Goal: Task Accomplishment & Management: Use online tool/utility

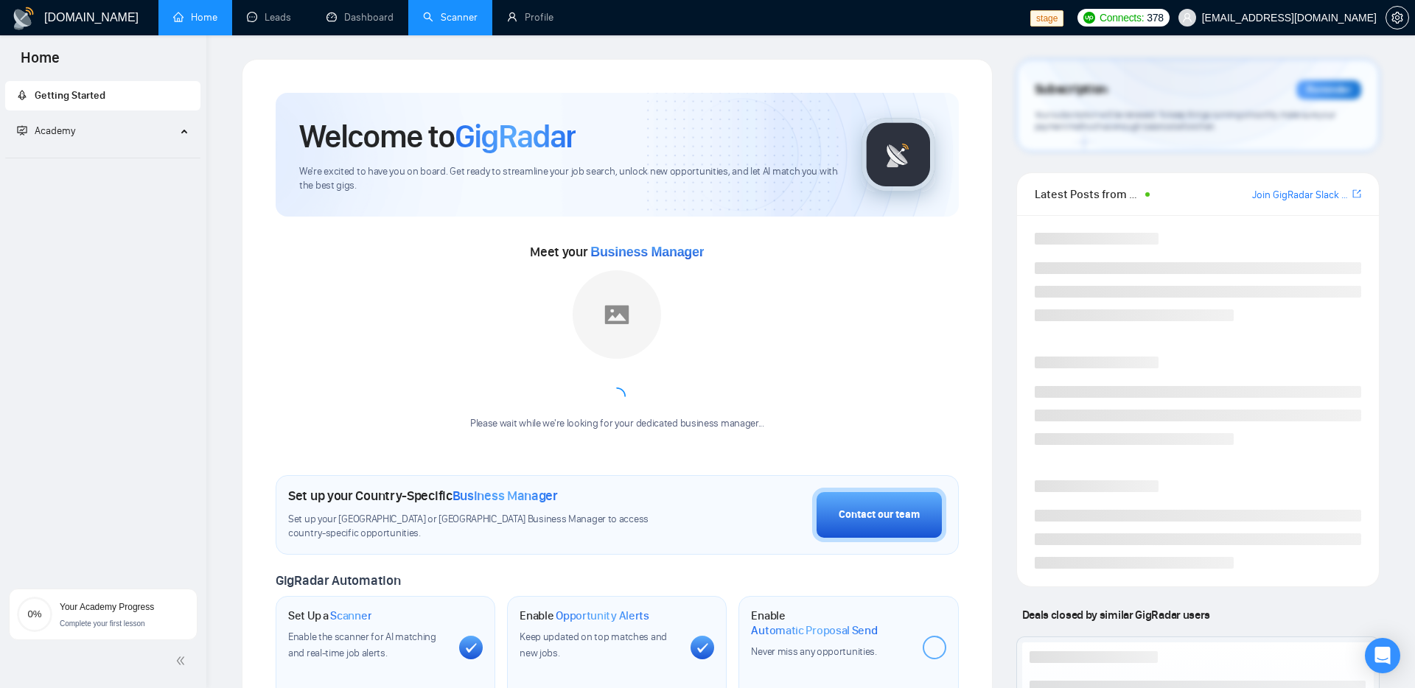
click at [441, 24] on link "Scanner" at bounding box center [450, 17] width 55 height 13
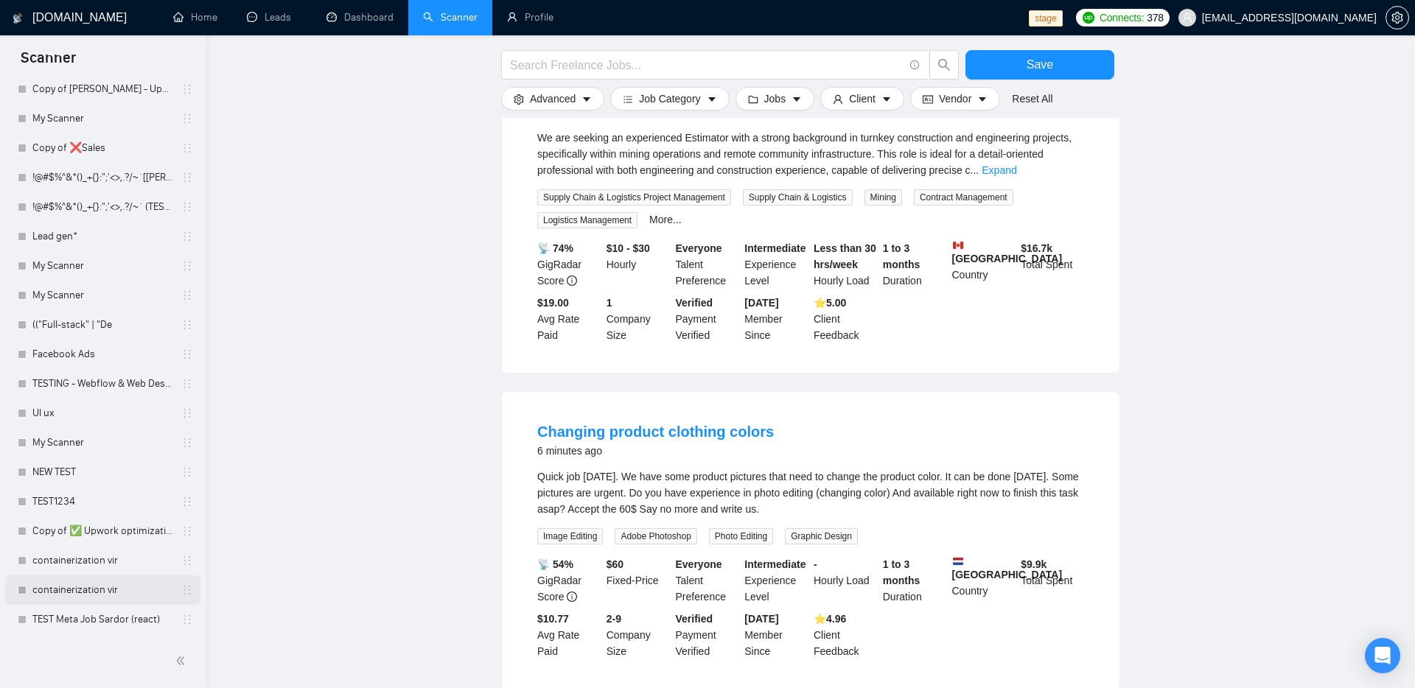
scroll to position [603, 0]
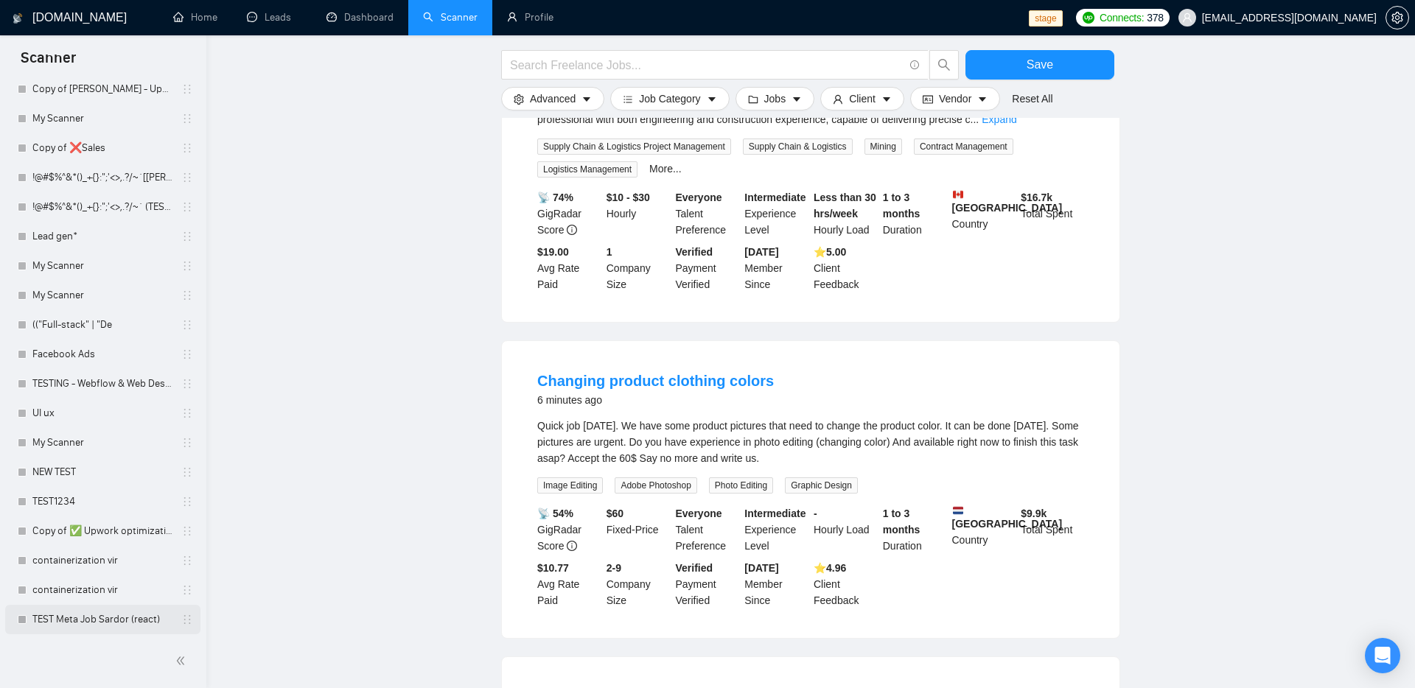
click at [71, 617] on link "TEST Meta Job Sardor (react)" at bounding box center [102, 619] width 140 height 29
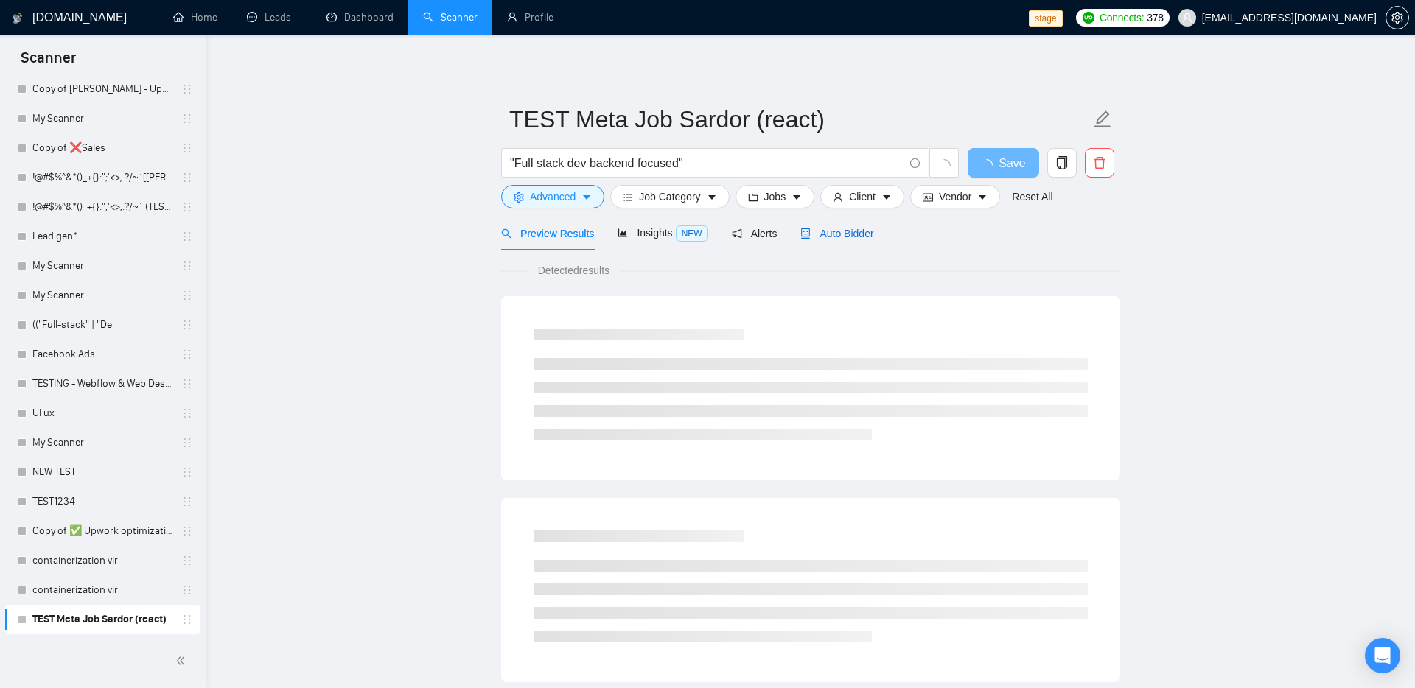
click at [851, 228] on span "Auto Bidder" at bounding box center [836, 234] width 73 height 12
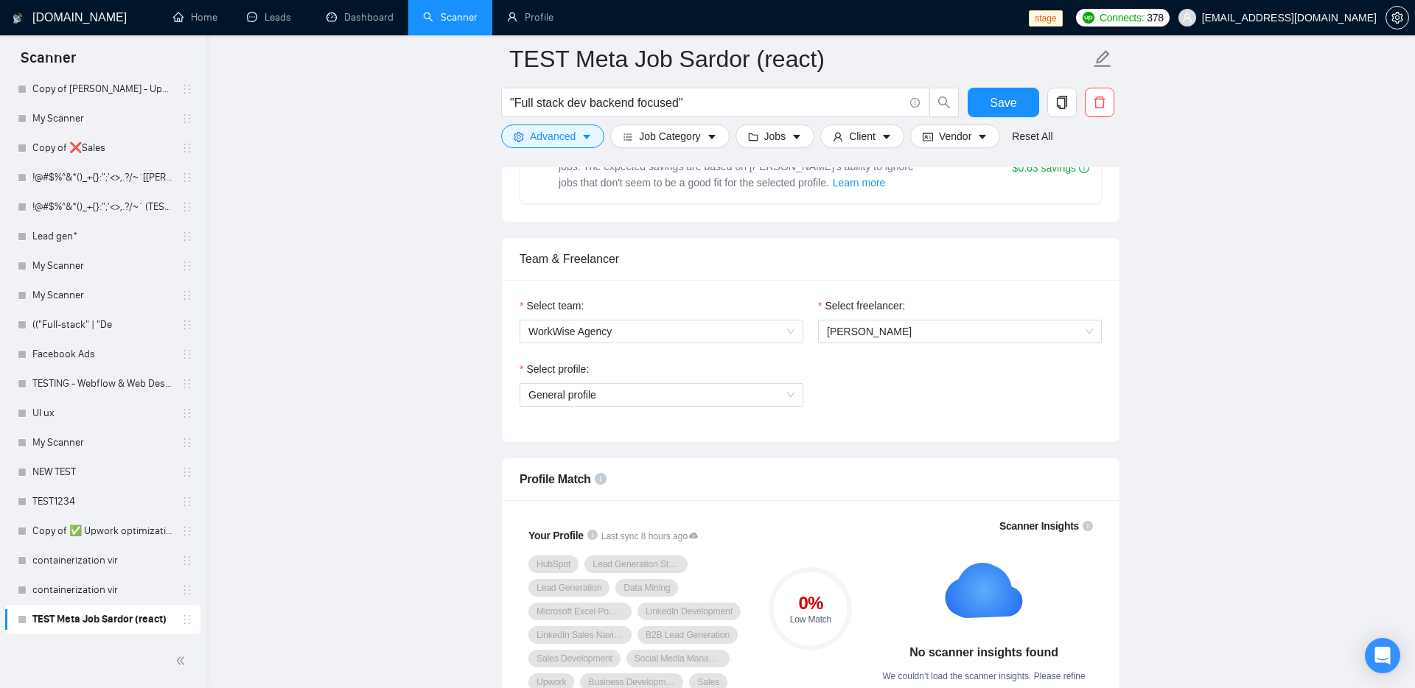
scroll to position [668, 0]
click at [833, 401] on div "Select profile: General profile" at bounding box center [810, 393] width 597 height 63
click at [664, 400] on span "General profile" at bounding box center [661, 396] width 266 height 22
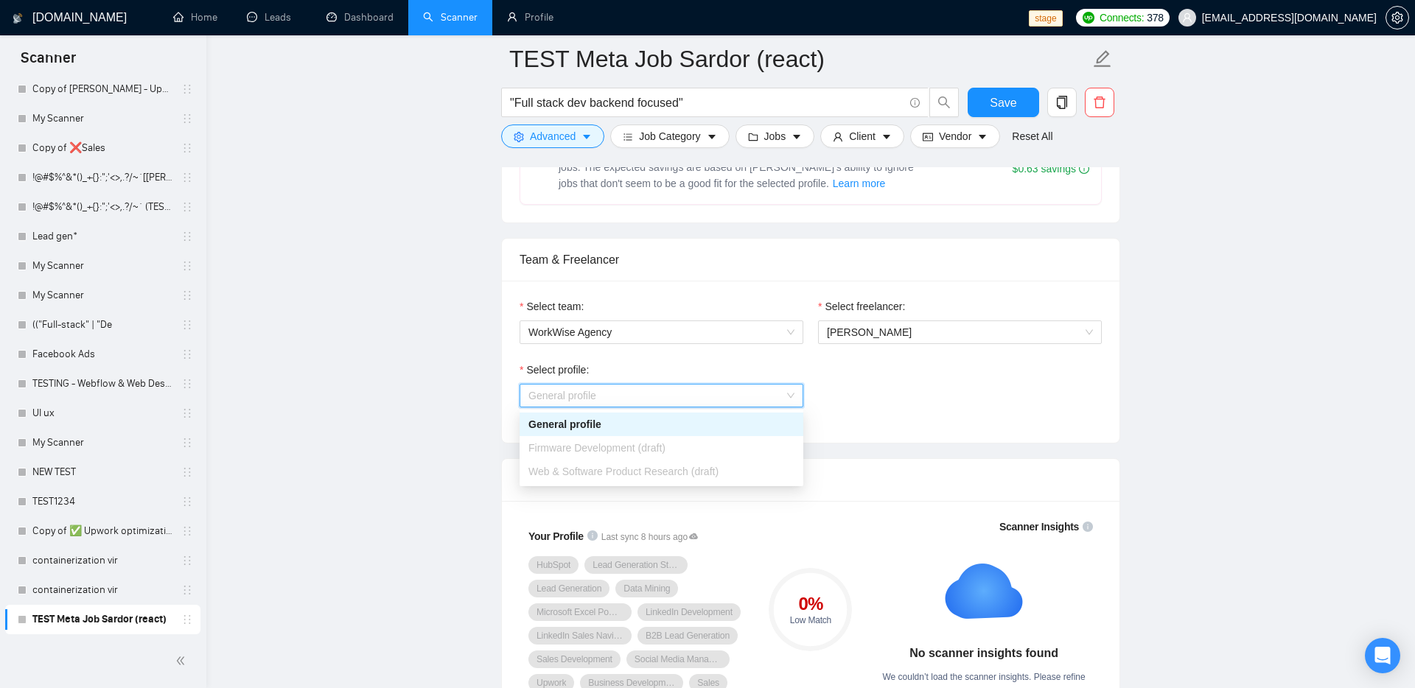
click at [893, 410] on div "Select profile: General profile" at bounding box center [810, 393] width 597 height 63
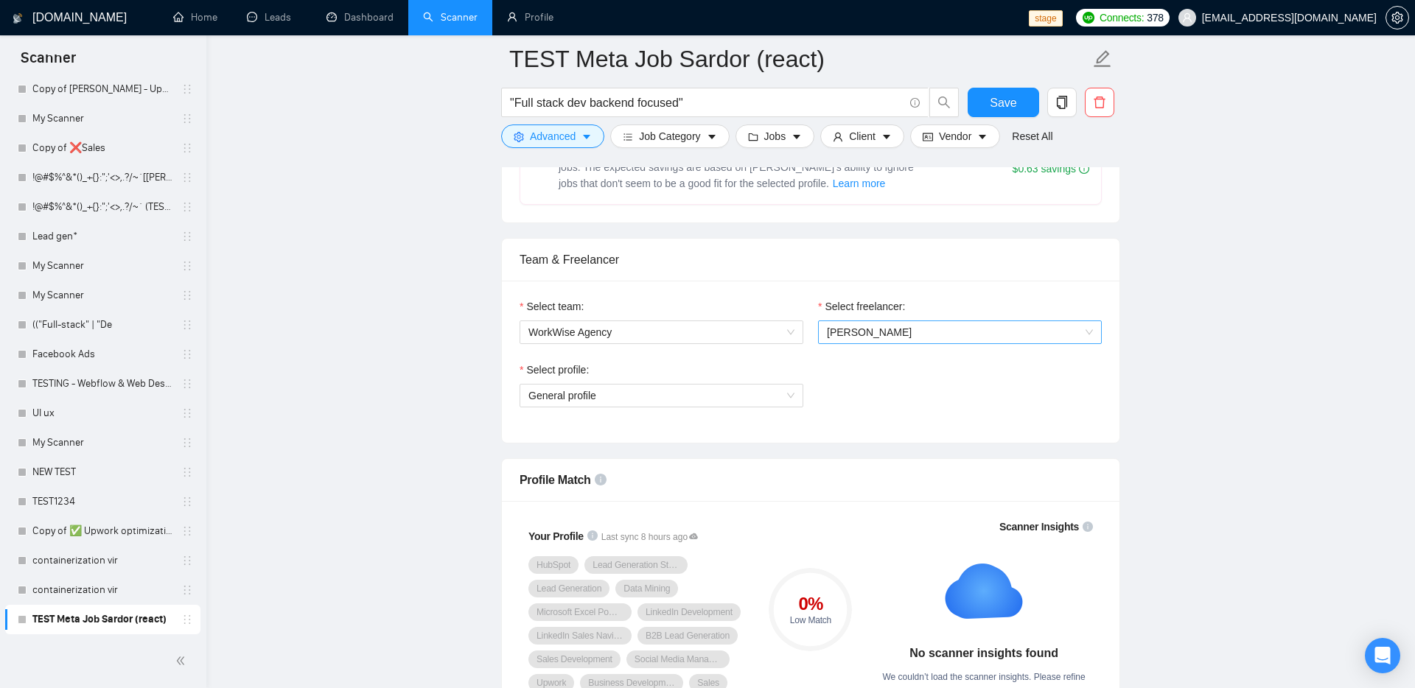
click at [850, 337] on span "[PERSON_NAME]" at bounding box center [869, 332] width 85 height 12
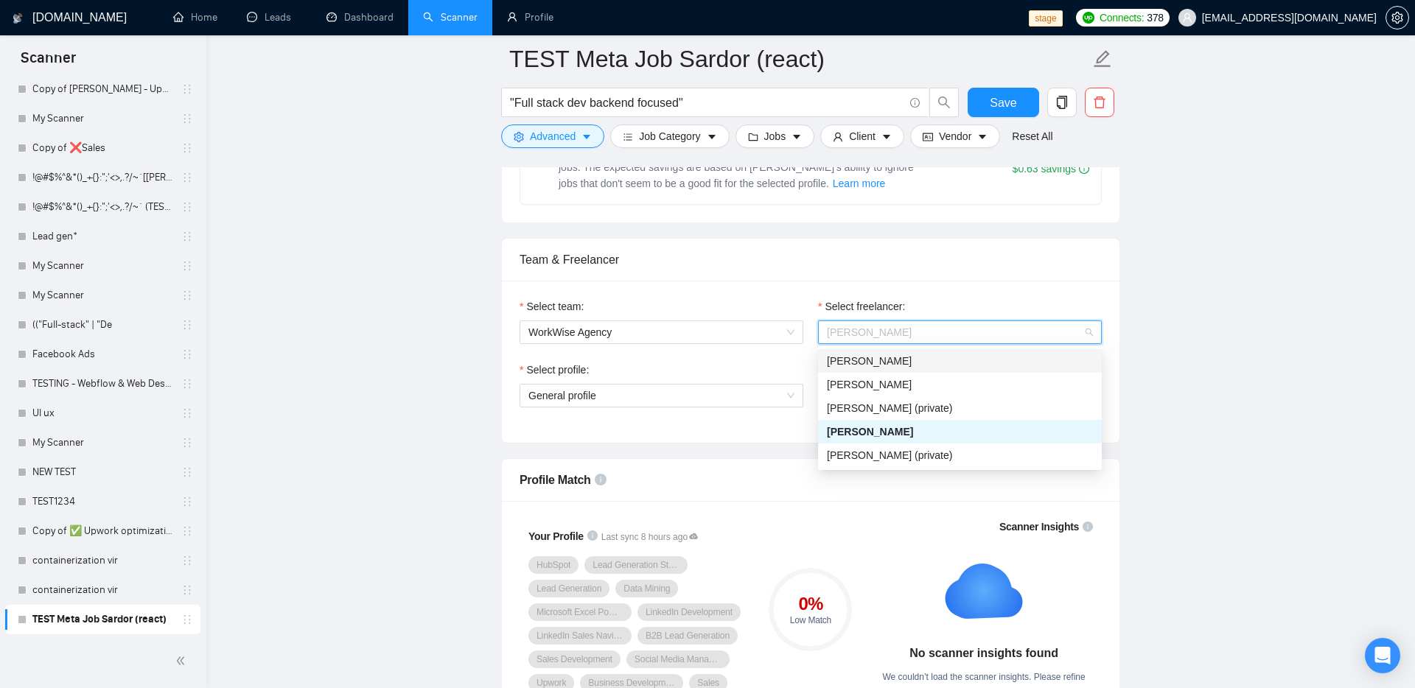
click at [967, 351] on div "[PERSON_NAME]" at bounding box center [960, 361] width 284 height 24
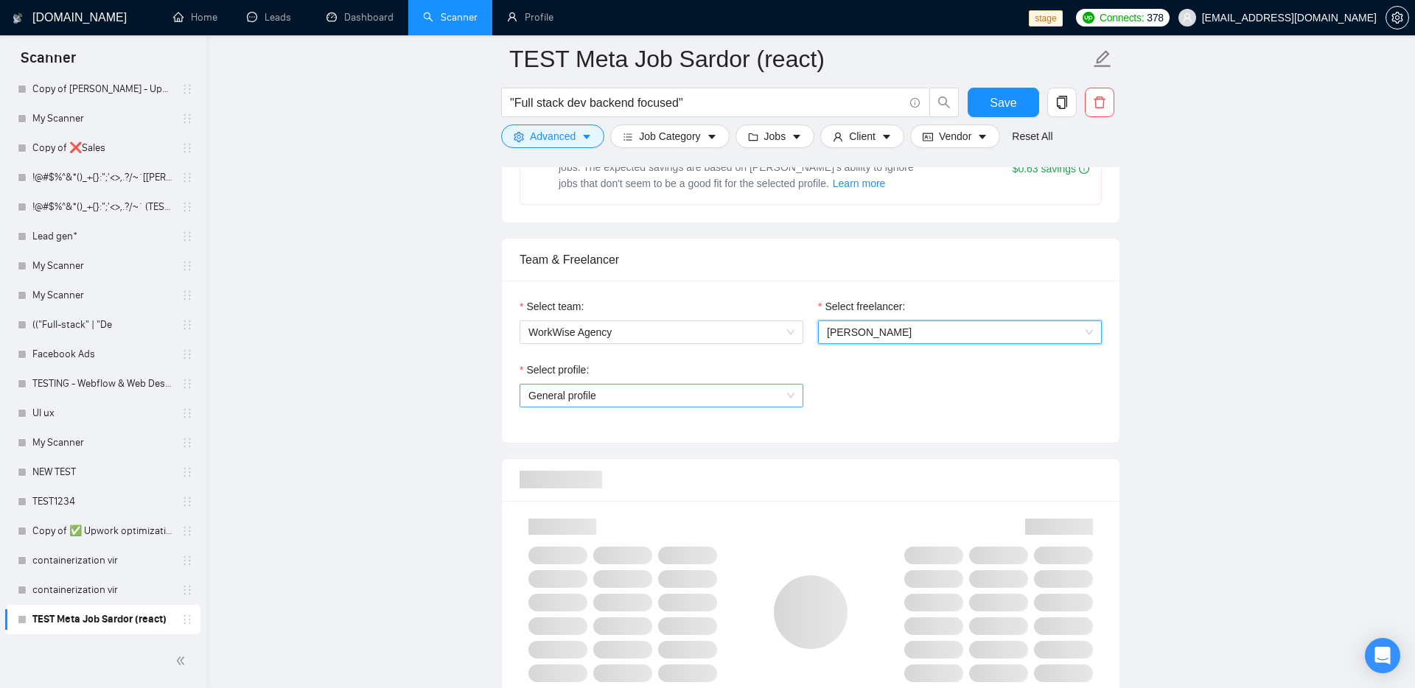
click at [690, 393] on span "General profile" at bounding box center [661, 396] width 266 height 22
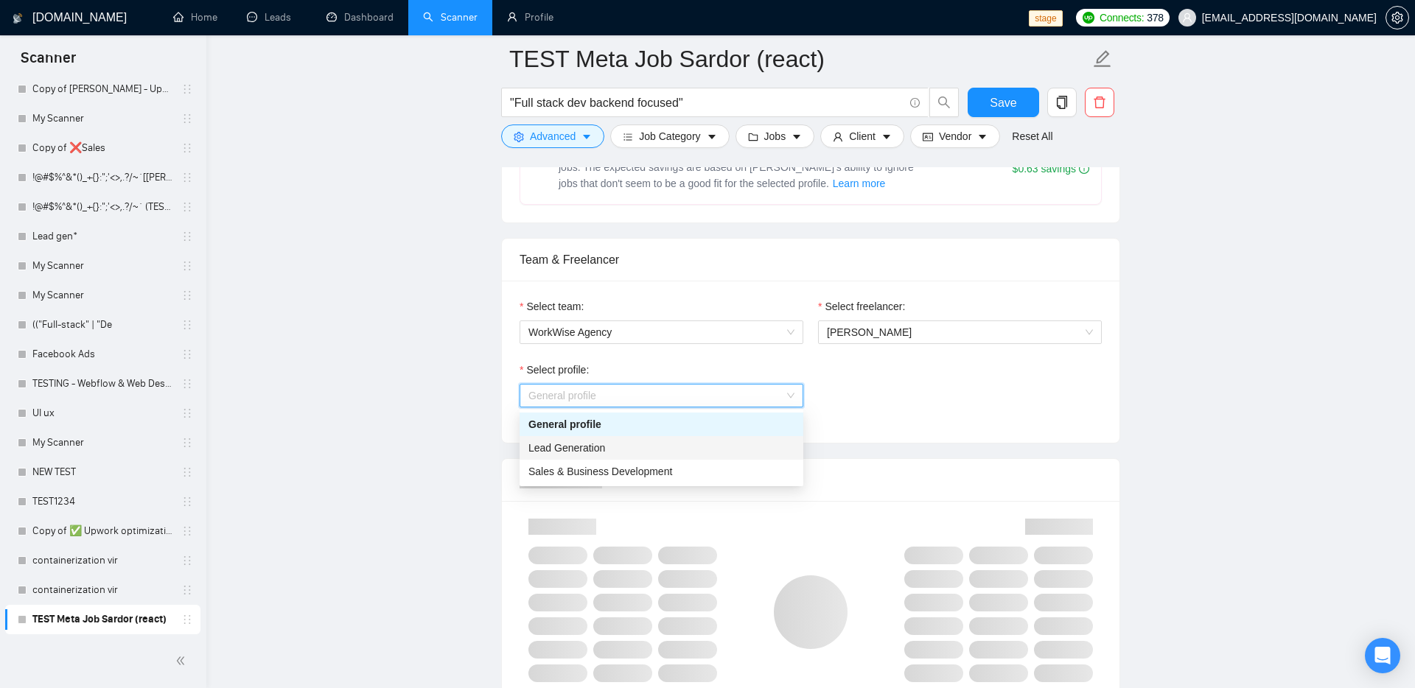
click at [642, 455] on div "Lead Generation" at bounding box center [661, 448] width 266 height 16
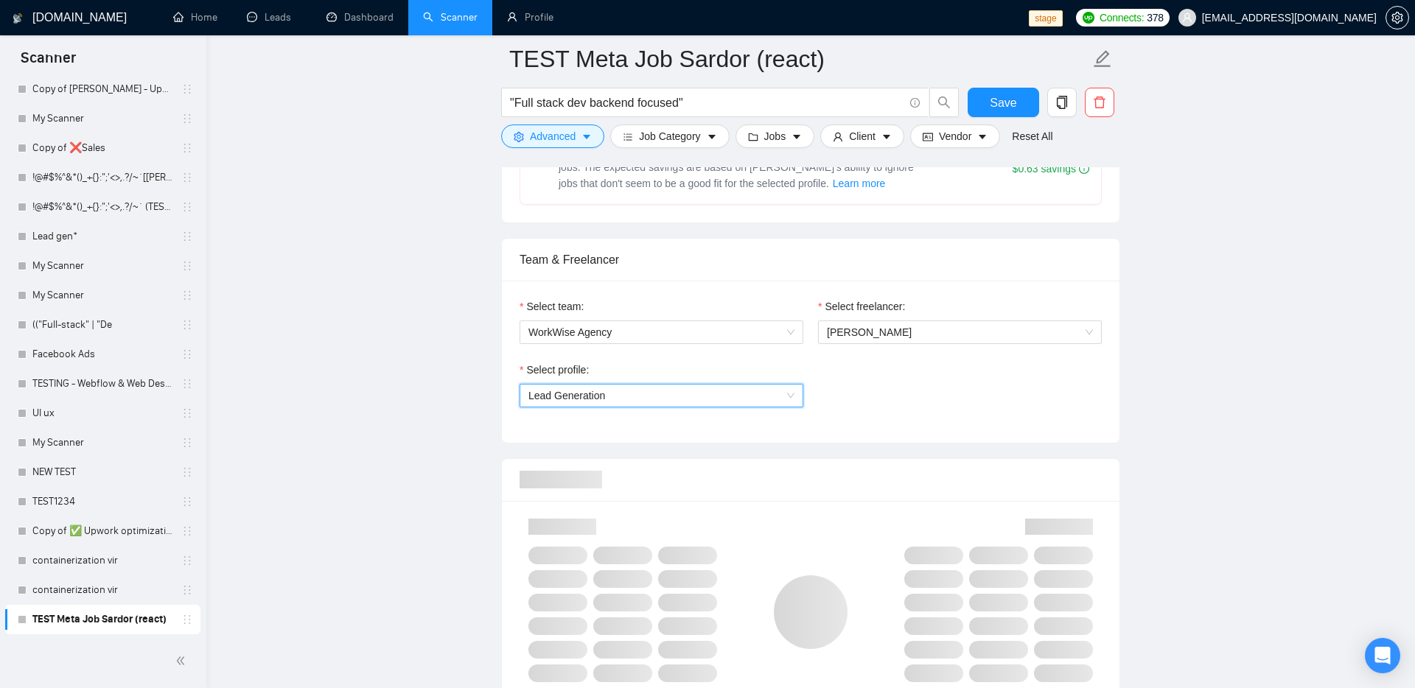
click at [821, 422] on div "Select profile: 1017484851352698936 Lead Generation" at bounding box center [810, 393] width 597 height 63
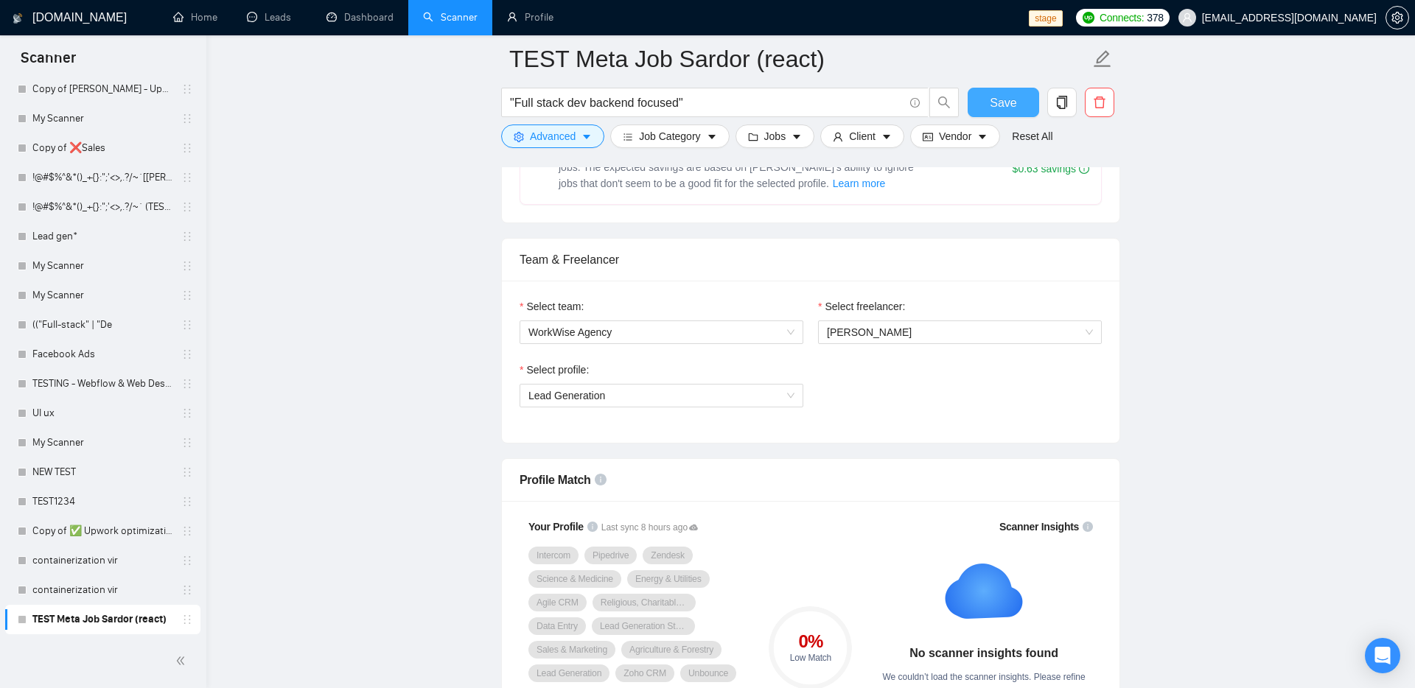
click at [993, 102] on span "Save" at bounding box center [1003, 103] width 27 height 18
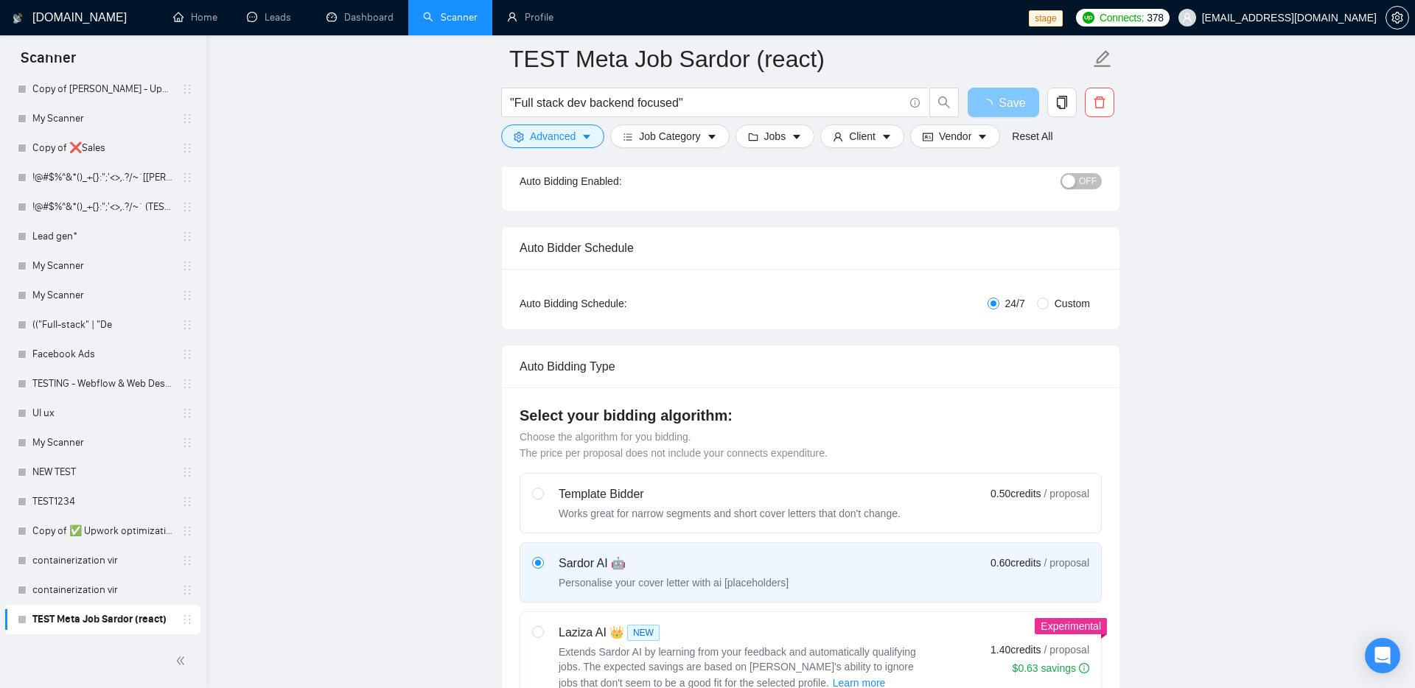
scroll to position [0, 0]
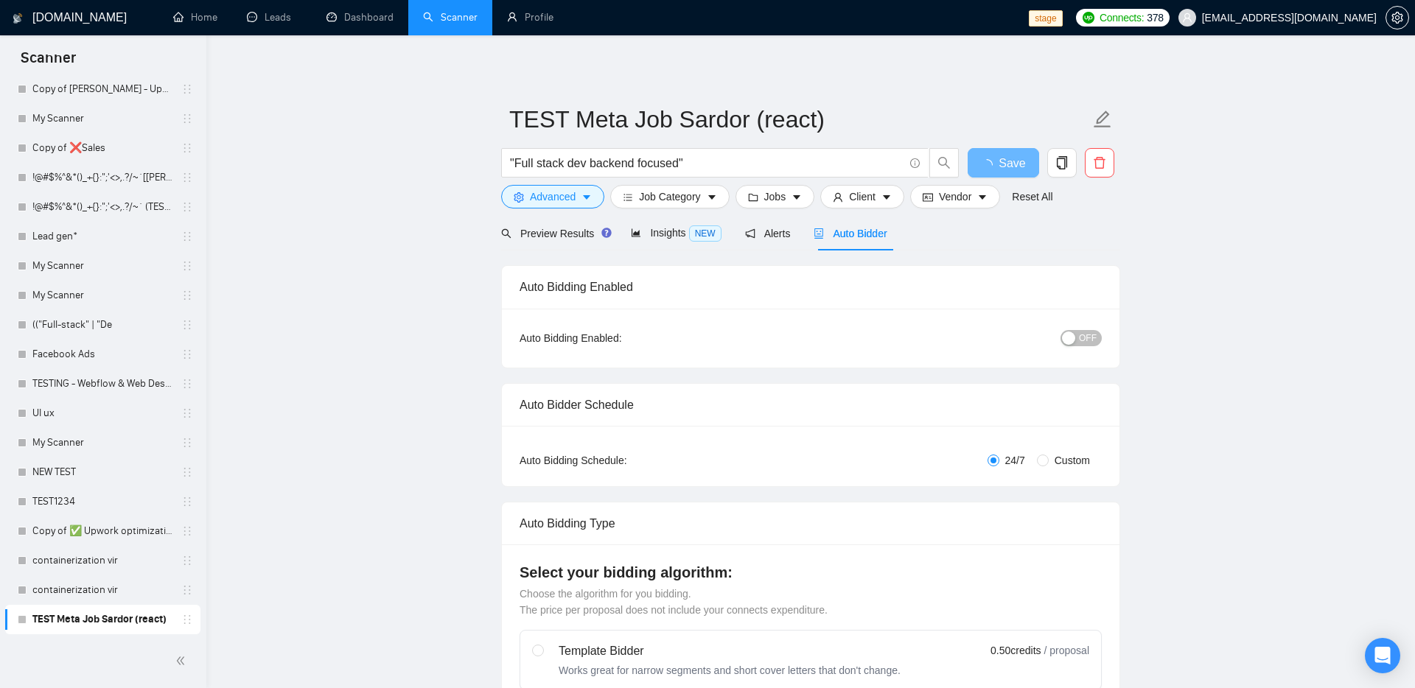
click at [1083, 338] on span "OFF" at bounding box center [1088, 338] width 18 height 16
click at [1085, 342] on span "OFF" at bounding box center [1088, 338] width 18 height 16
click at [999, 172] on span "Save" at bounding box center [1003, 163] width 27 height 18
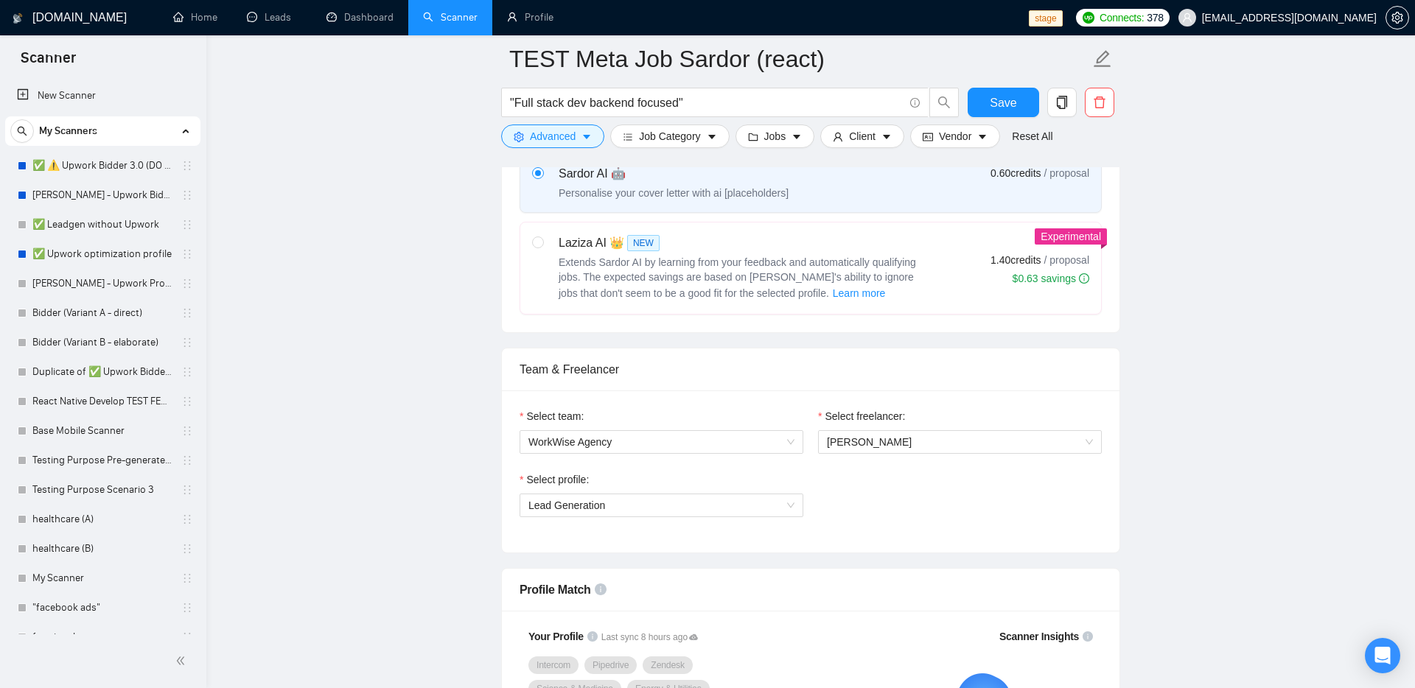
scroll to position [556, 0]
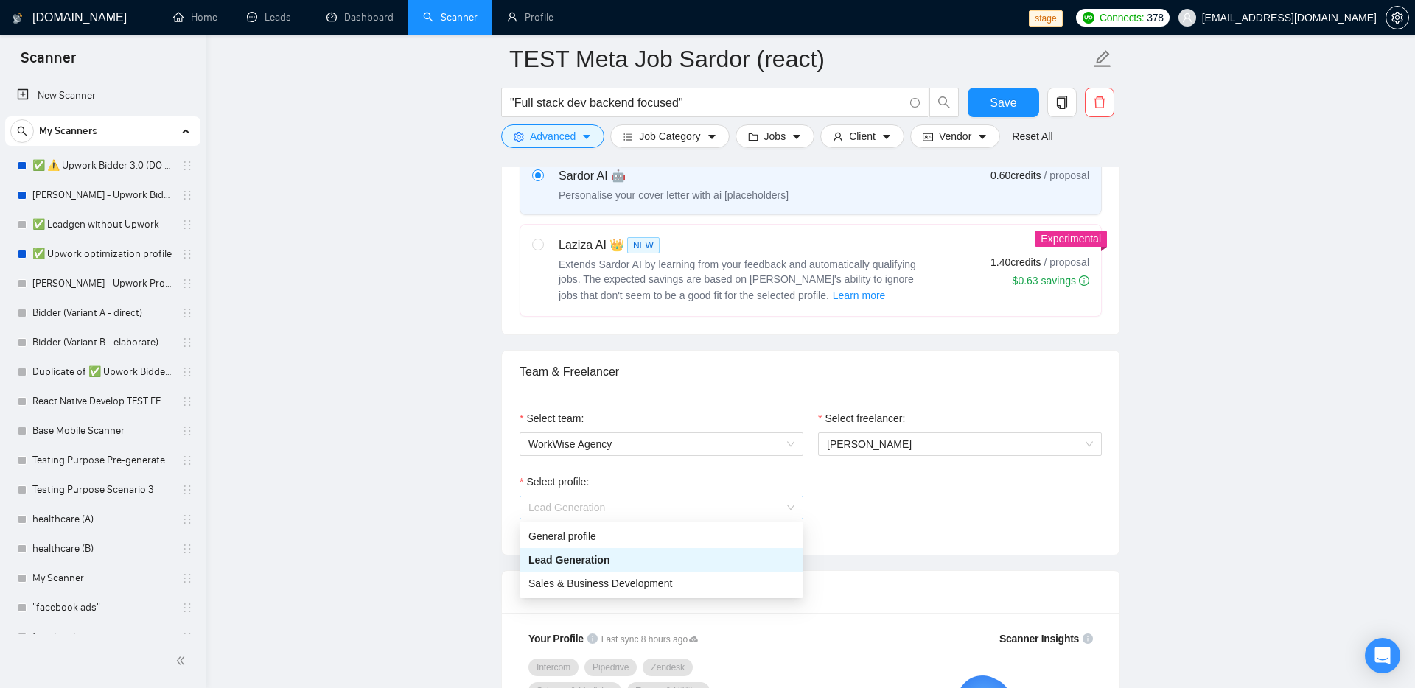
click at [706, 510] on span "Lead Generation" at bounding box center [661, 508] width 266 height 22
click at [642, 584] on span "Sales & Business Development" at bounding box center [600, 584] width 144 height 12
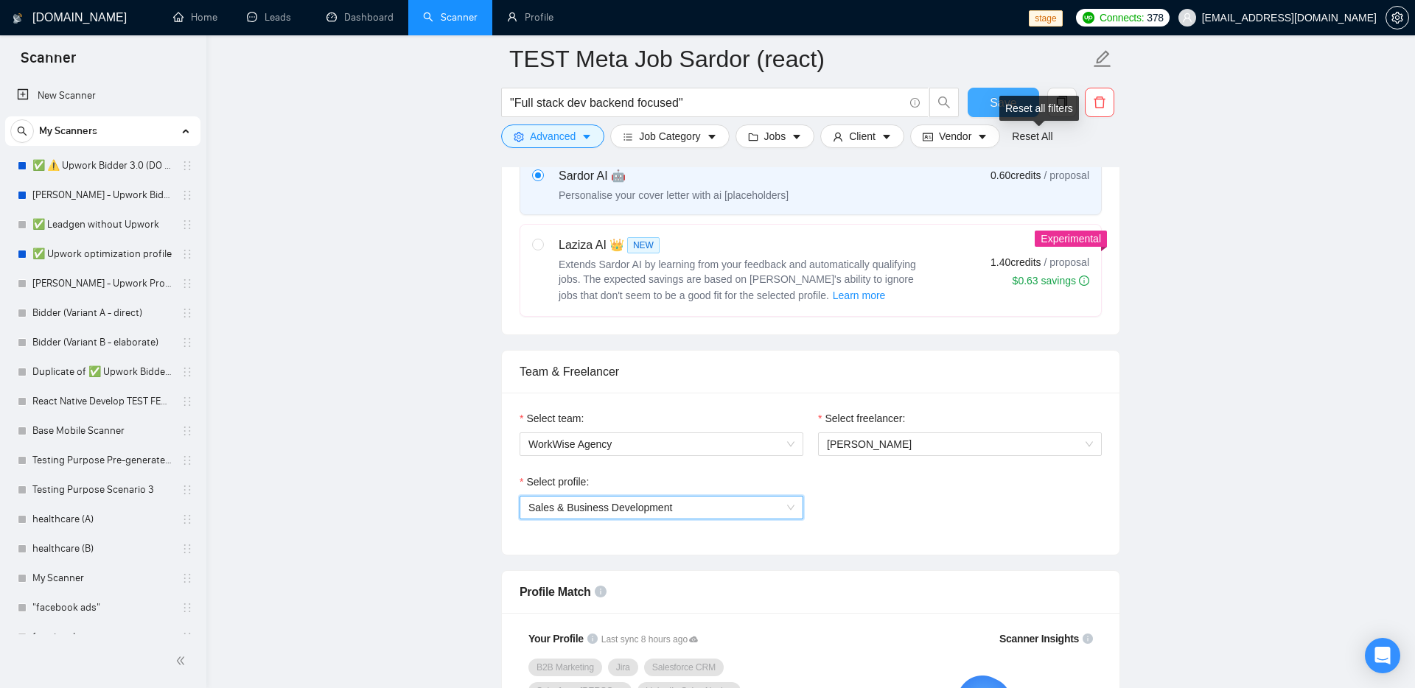
click at [989, 102] on button "Save" at bounding box center [1002, 102] width 71 height 29
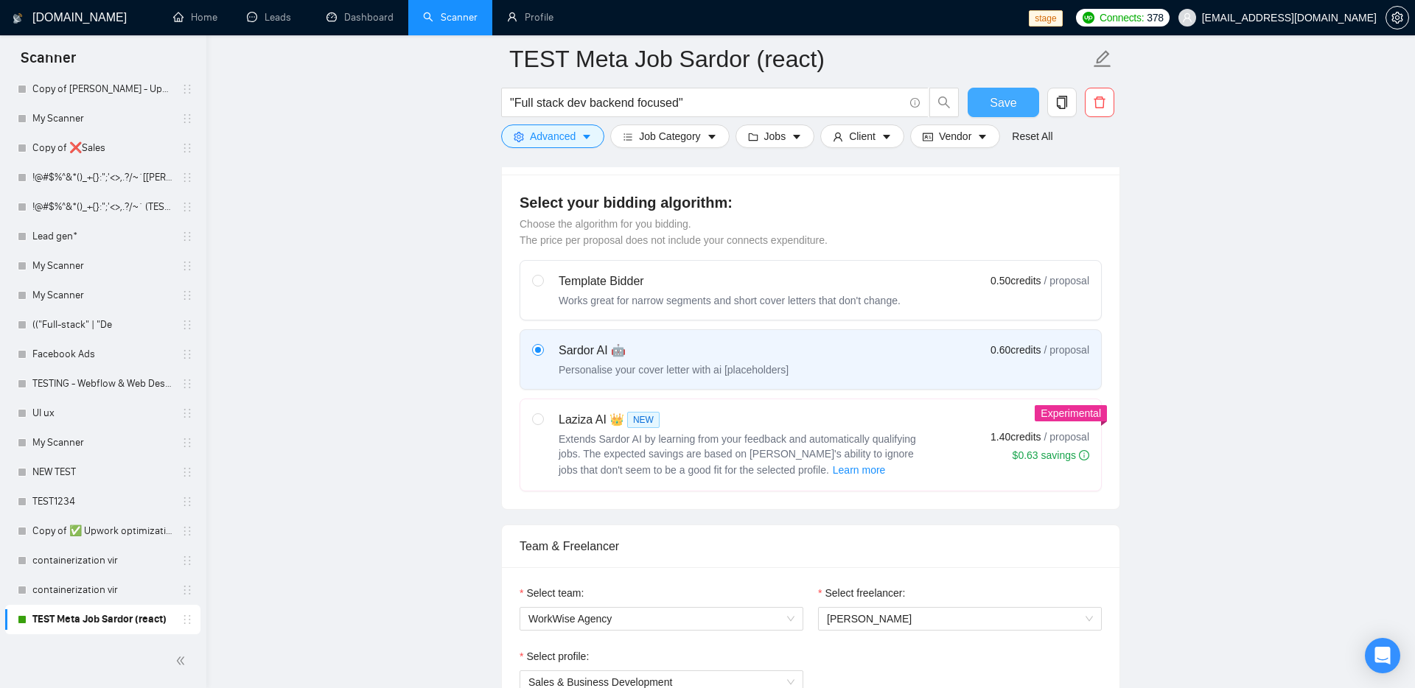
scroll to position [367, 0]
